Goal: Task Accomplishment & Management: Complete application form

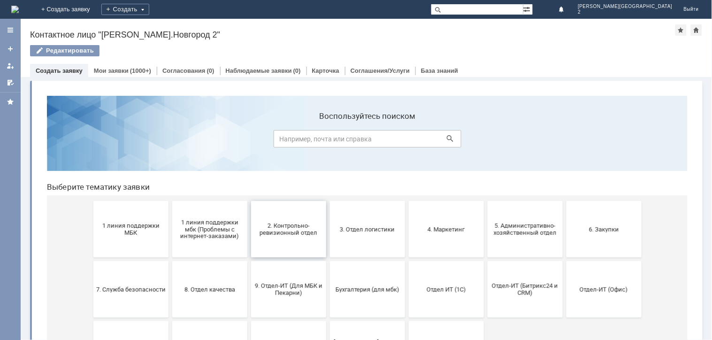
click at [274, 223] on span "2. Контрольно-ревизионный отдел" at bounding box center [289, 229] width 70 height 14
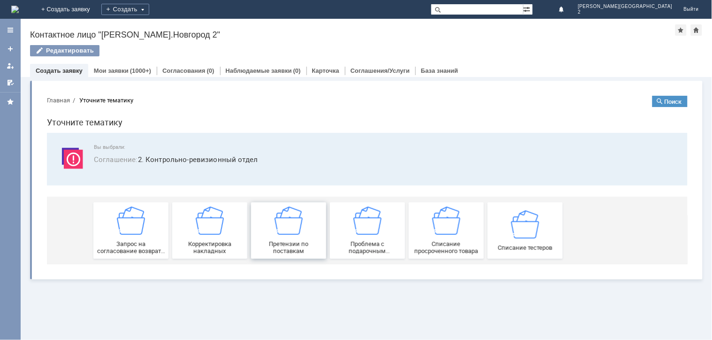
click at [271, 240] on span "Претензии по поставкам" at bounding box center [289, 247] width 70 height 14
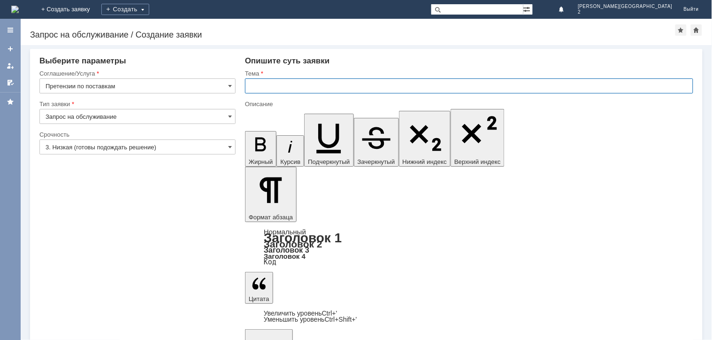
click at [282, 80] on input "text" at bounding box center [469, 85] width 449 height 15
paste input "Имеються Расхождение по товару в документе Поступление товаров ННТ2-001047 от […"
click at [272, 84] on input "Имеються Расхождение по товару в документе Поступление товаров ННТ2-001047 от […" at bounding box center [469, 85] width 449 height 15
type input "Расхождение по товару в документе Поступление товаров ННТ2-001047 от [DATE] 1:0…"
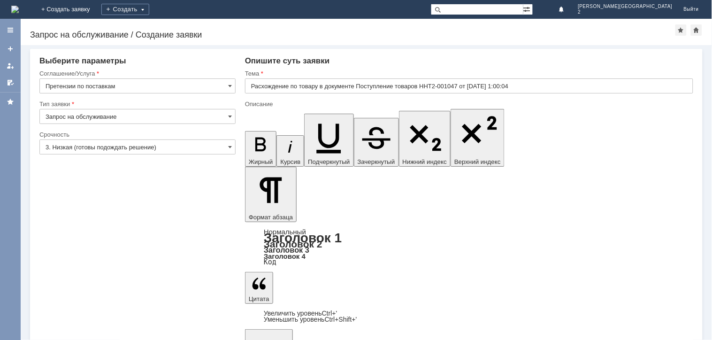
click at [135, 145] on input "3. Низкая (готовы подождать решение)" at bounding box center [137, 146] width 196 height 15
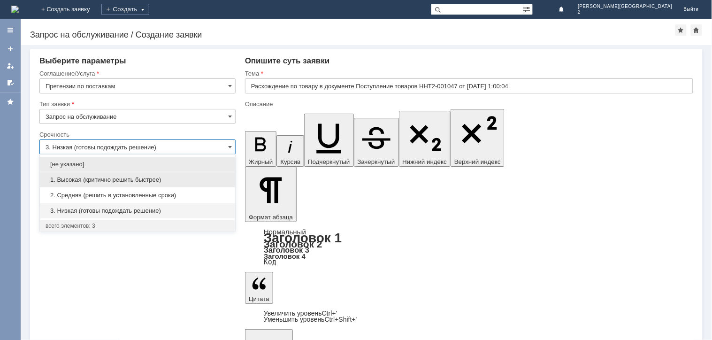
click at [102, 177] on span "1. Высокая (критично решить быстрее)" at bounding box center [138, 180] width 184 height 8
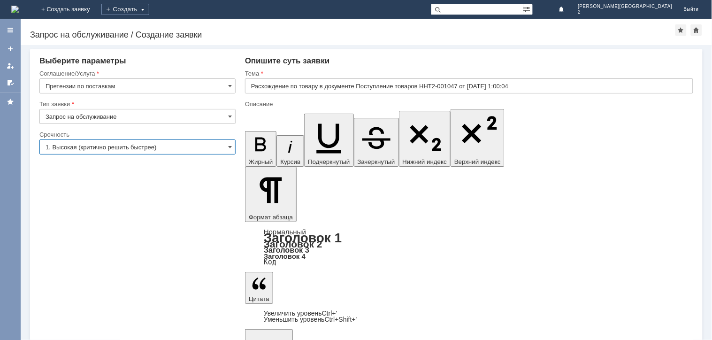
type input "1. Высокая (критично решить быстрее)"
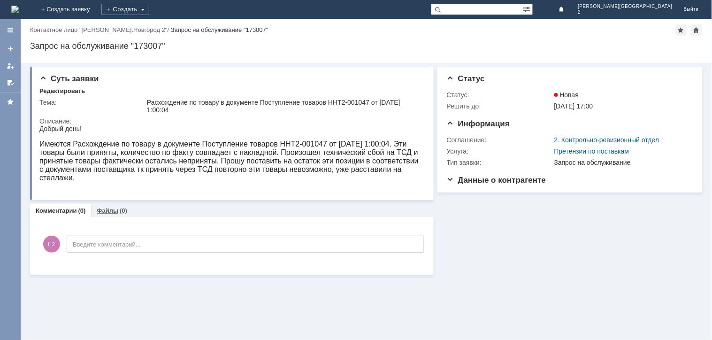
click at [105, 215] on div "Файлы (0)" at bounding box center [112, 211] width 42 height 14
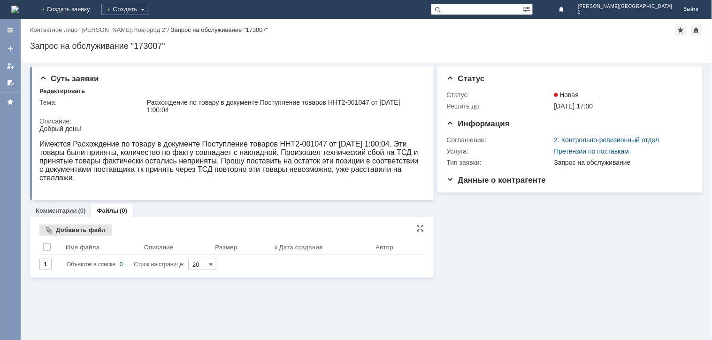
click at [75, 232] on div "Добавить файл" at bounding box center [75, 230] width 72 height 11
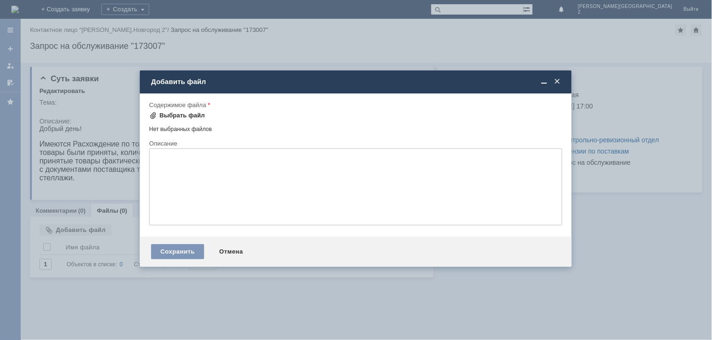
click at [183, 116] on div "Выбрать файл" at bounding box center [183, 116] width 46 height 8
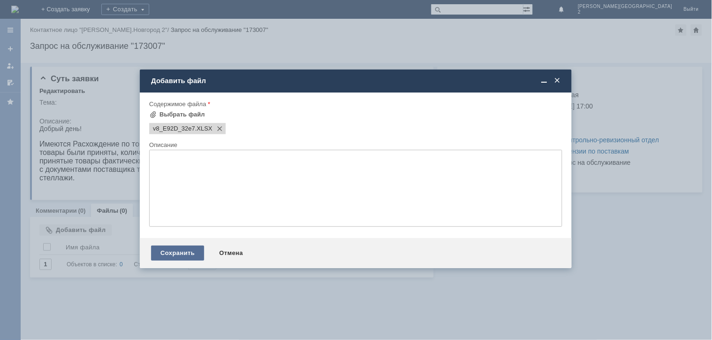
click at [185, 254] on div "Сохранить" at bounding box center [177, 253] width 53 height 15
